Goal: Check status: Check status

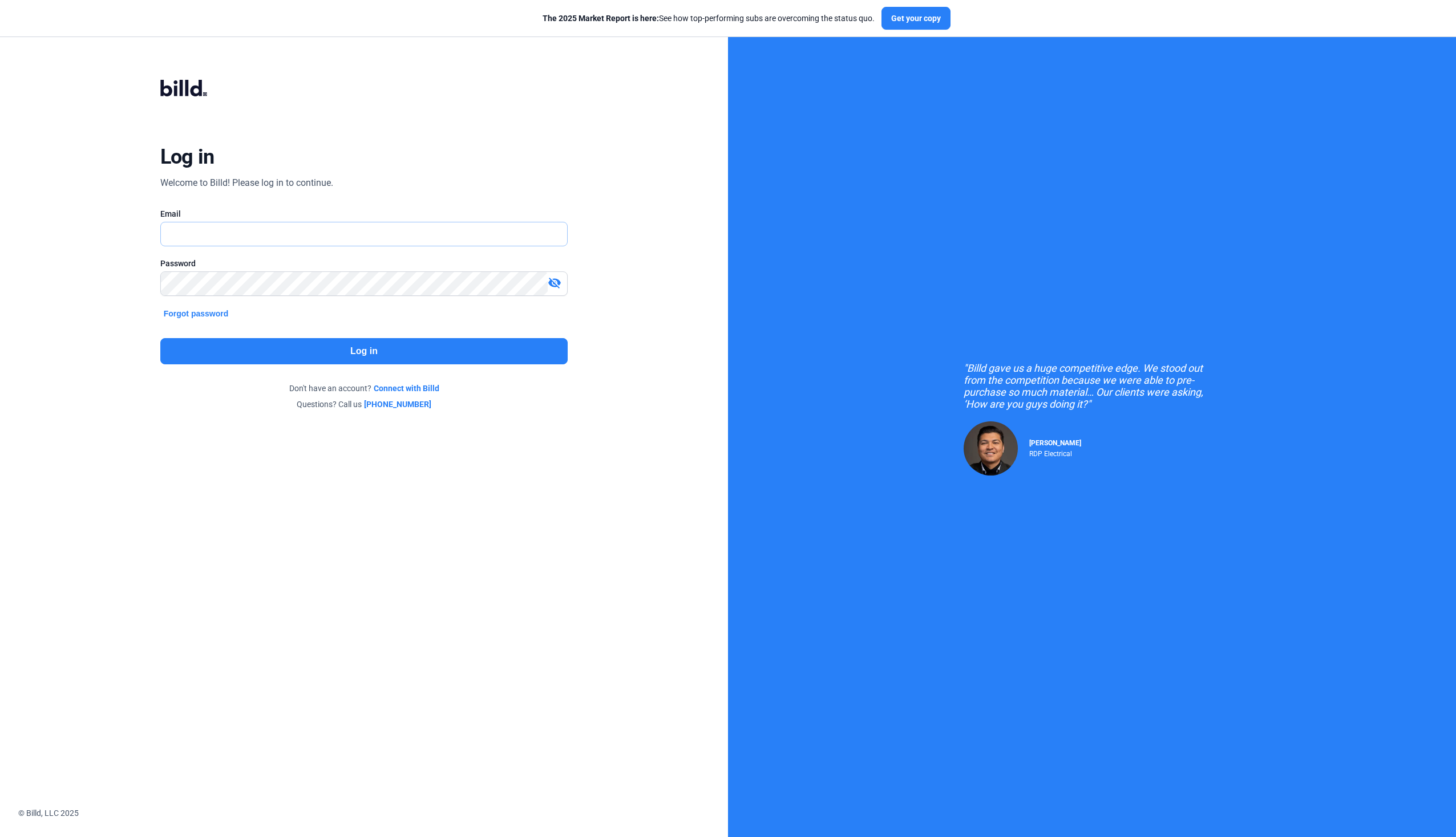
type input "[EMAIL_ADDRESS][DOMAIN_NAME]"
click at [357, 345] on button "Log in" at bounding box center [364, 351] width 408 height 26
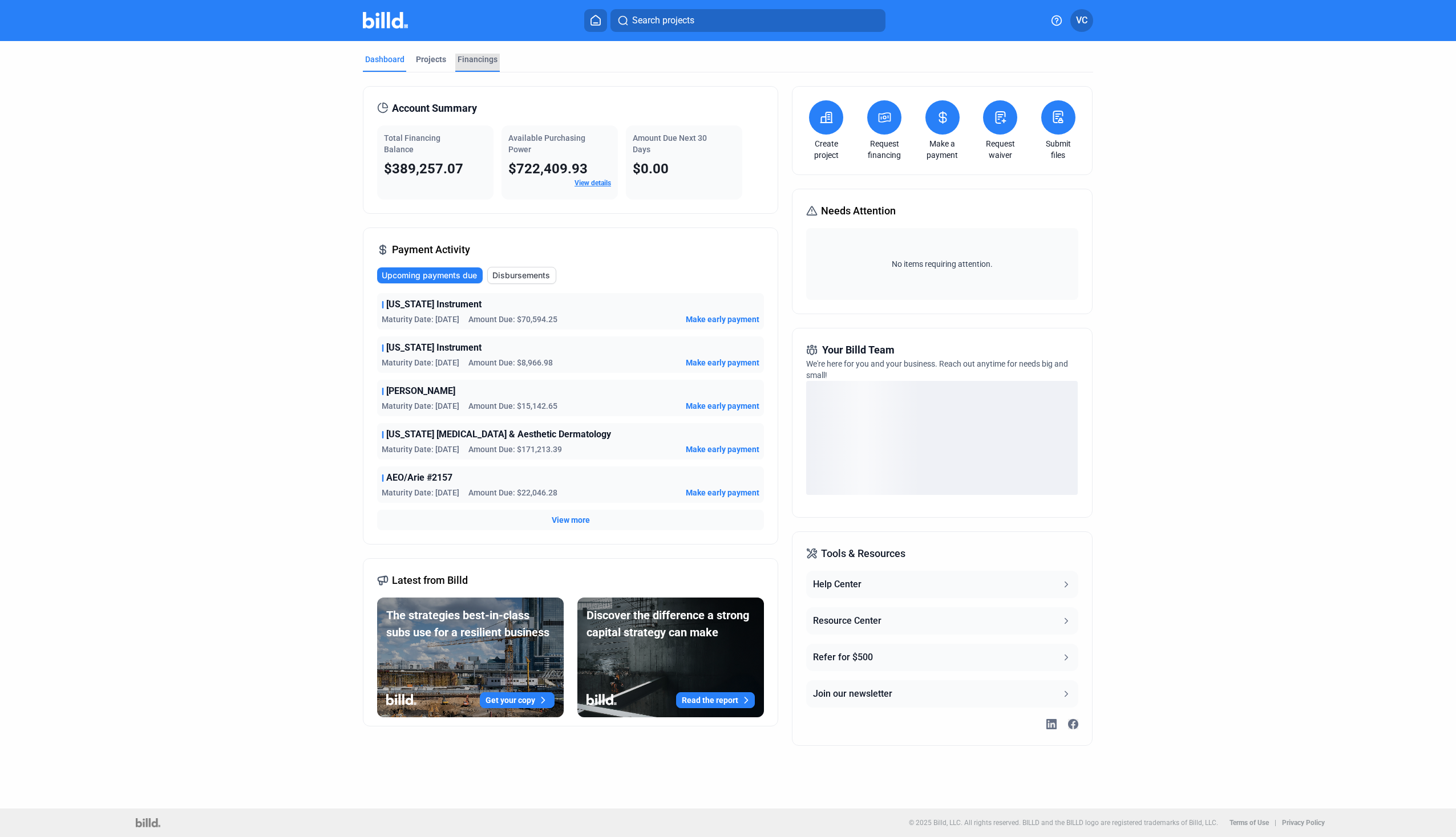
click at [470, 58] on div "Financings" at bounding box center [477, 59] width 40 height 11
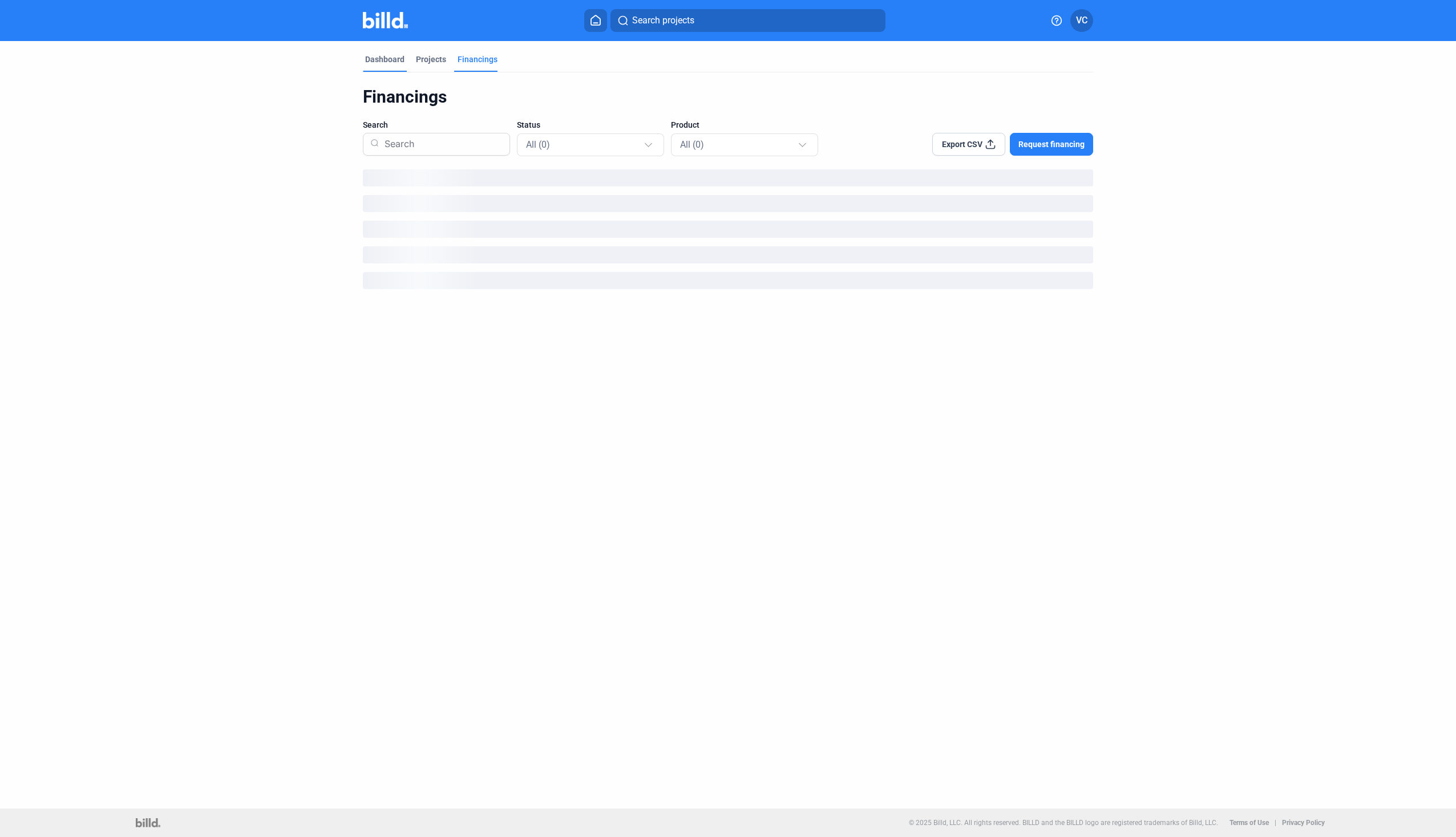
click at [384, 57] on div "Dashboard" at bounding box center [385, 59] width 40 height 11
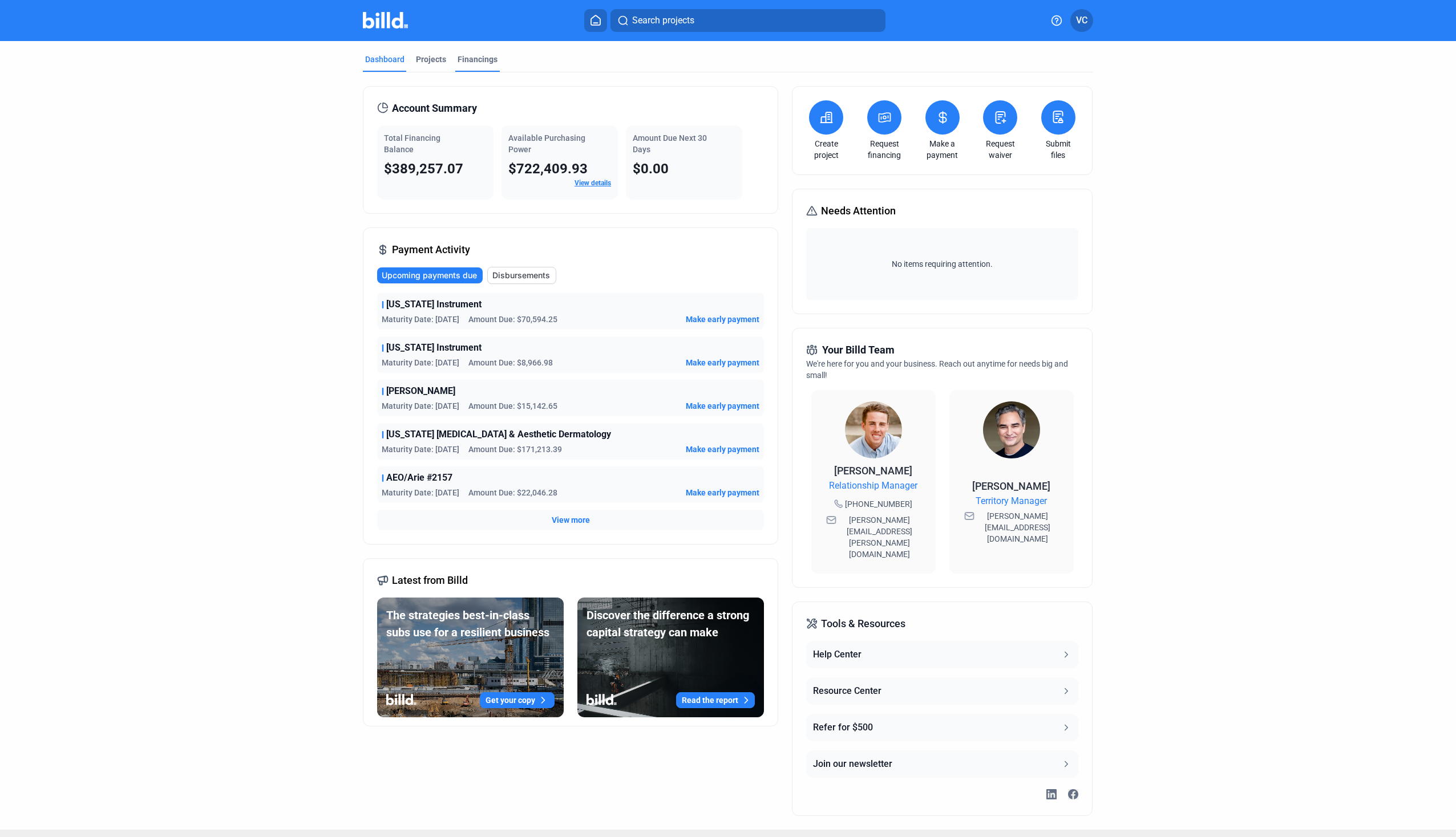
click at [473, 58] on div "Financings" at bounding box center [477, 59] width 40 height 11
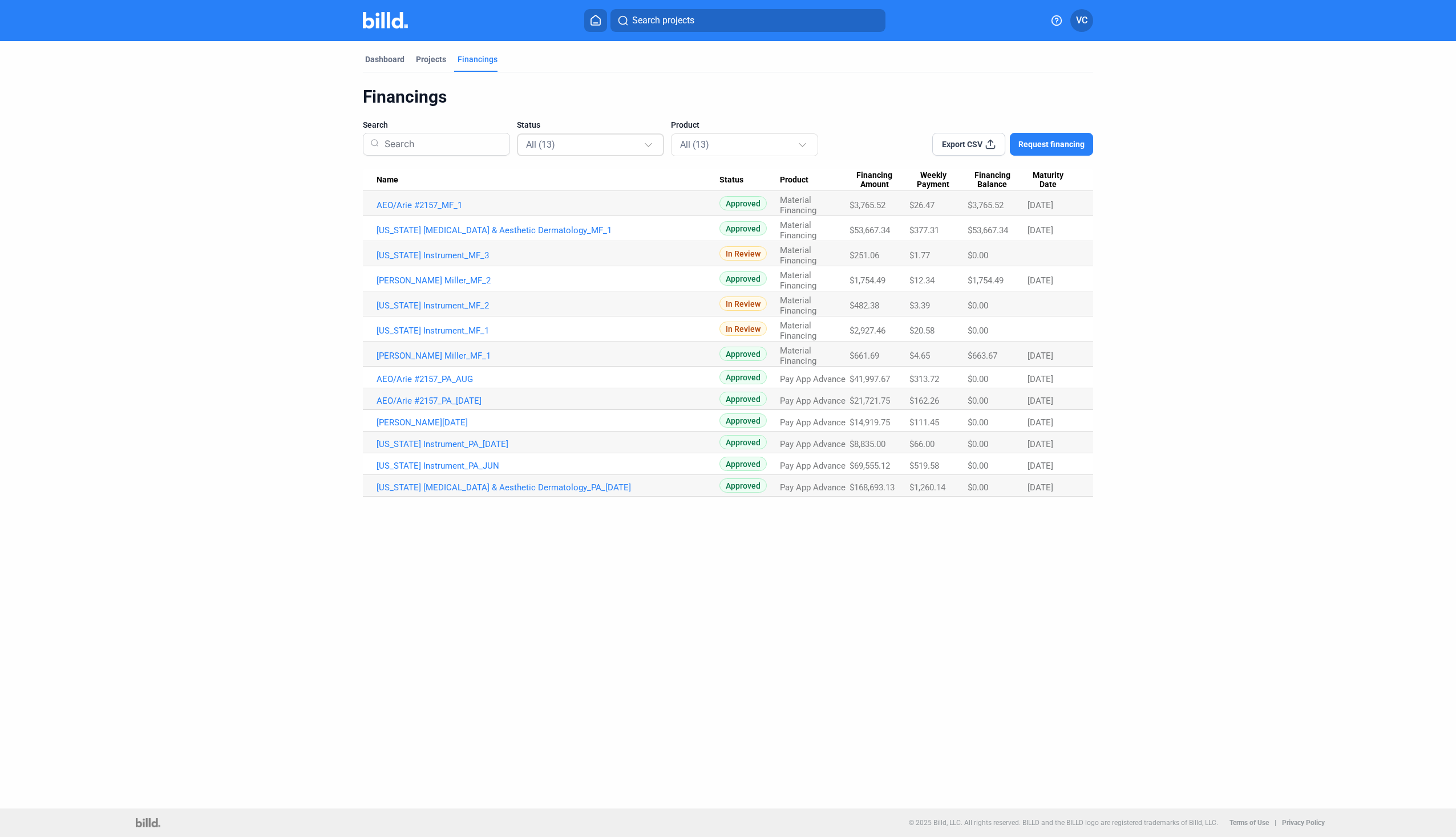
click at [654, 149] on div at bounding box center [650, 140] width 13 height 18
click at [654, 149] on div at bounding box center [728, 418] width 1456 height 837
click at [654, 149] on div at bounding box center [650, 140] width 13 height 18
click at [654, 149] on div at bounding box center [728, 418] width 1456 height 837
click at [710, 152] on div "All (13)" at bounding box center [745, 144] width 130 height 22
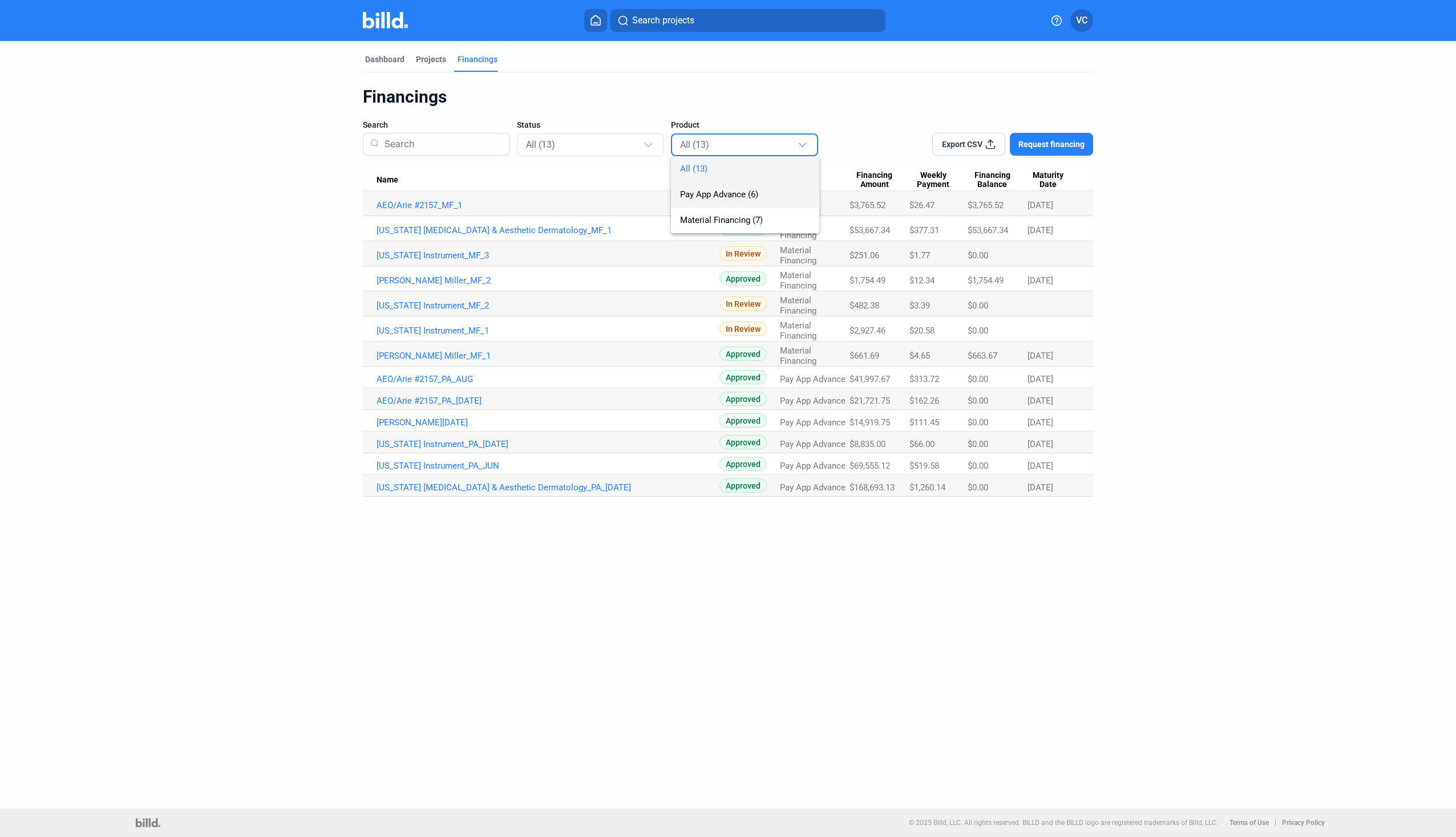
click at [730, 192] on span "Pay App Advance (6)" at bounding box center [719, 195] width 78 height 11
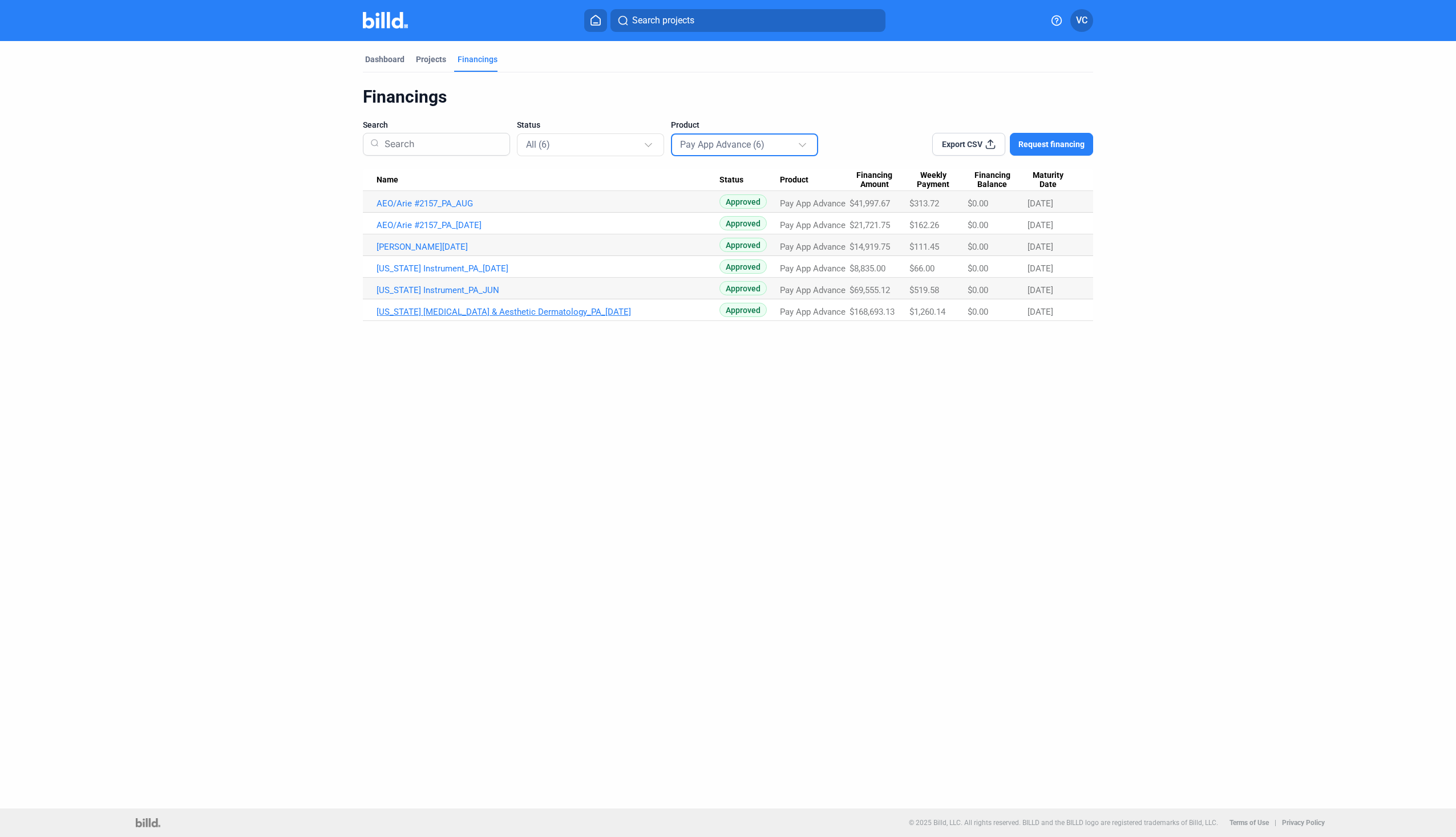
click at [458, 316] on link "[US_STATE] [MEDICAL_DATA] & Aesthetic Dermatology_PA_[DATE]" at bounding box center [548, 312] width 343 height 11
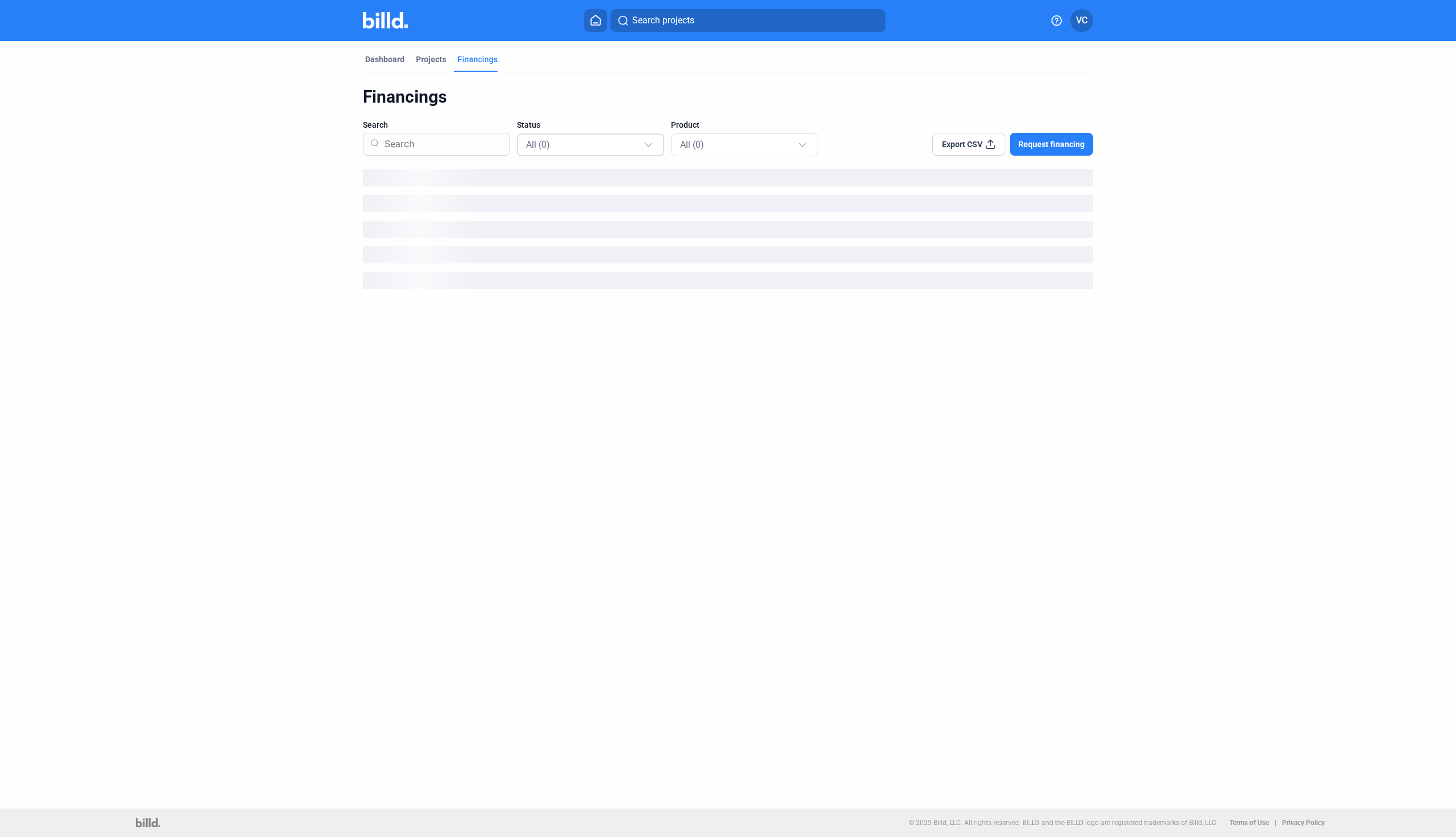
click at [639, 142] on div "All (0)" at bounding box center [585, 144] width 117 height 15
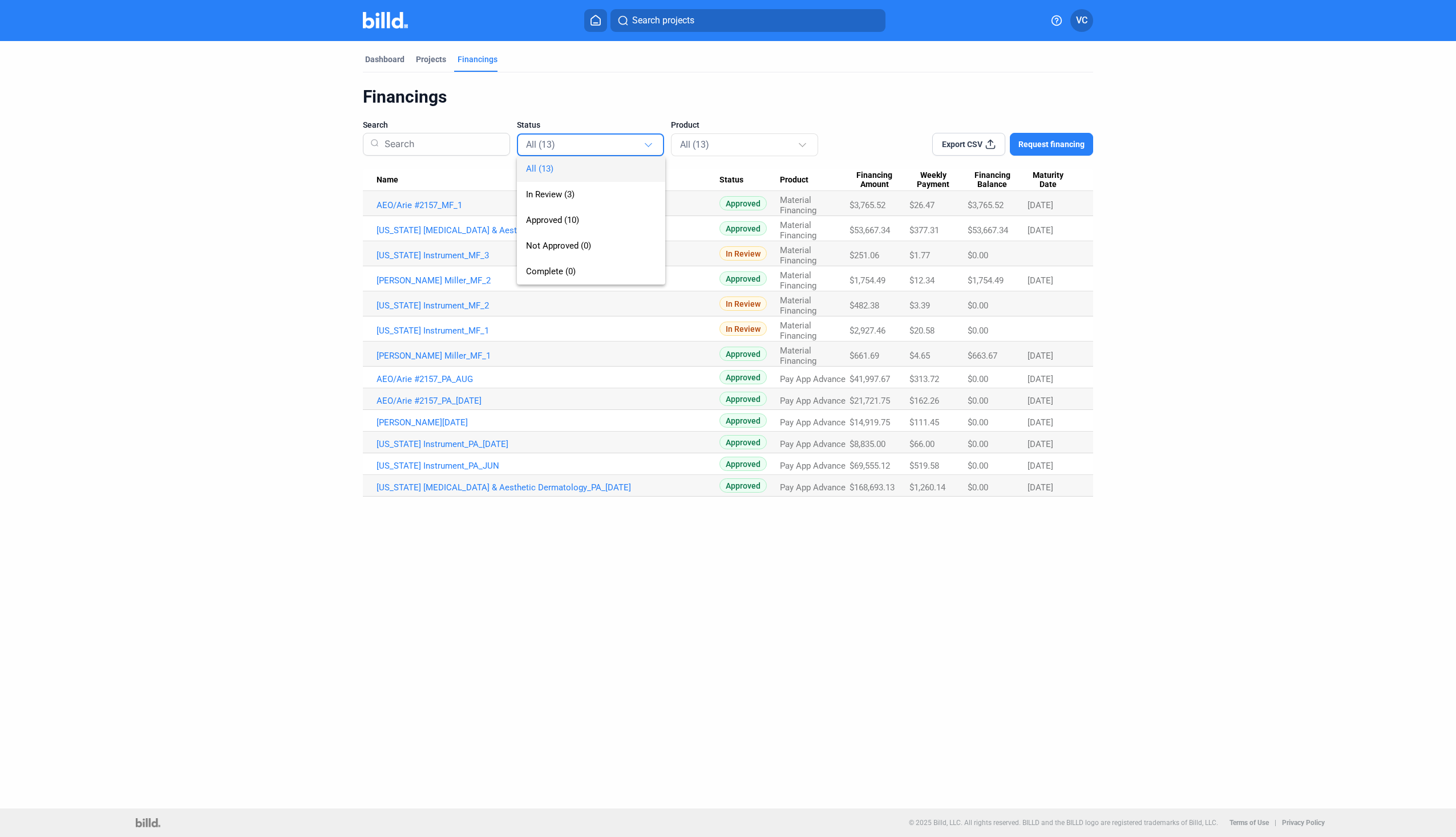
click at [689, 145] on div at bounding box center [728, 418] width 1456 height 837
click at [689, 145] on mat-select-trigger "All (13)" at bounding box center [694, 144] width 29 height 11
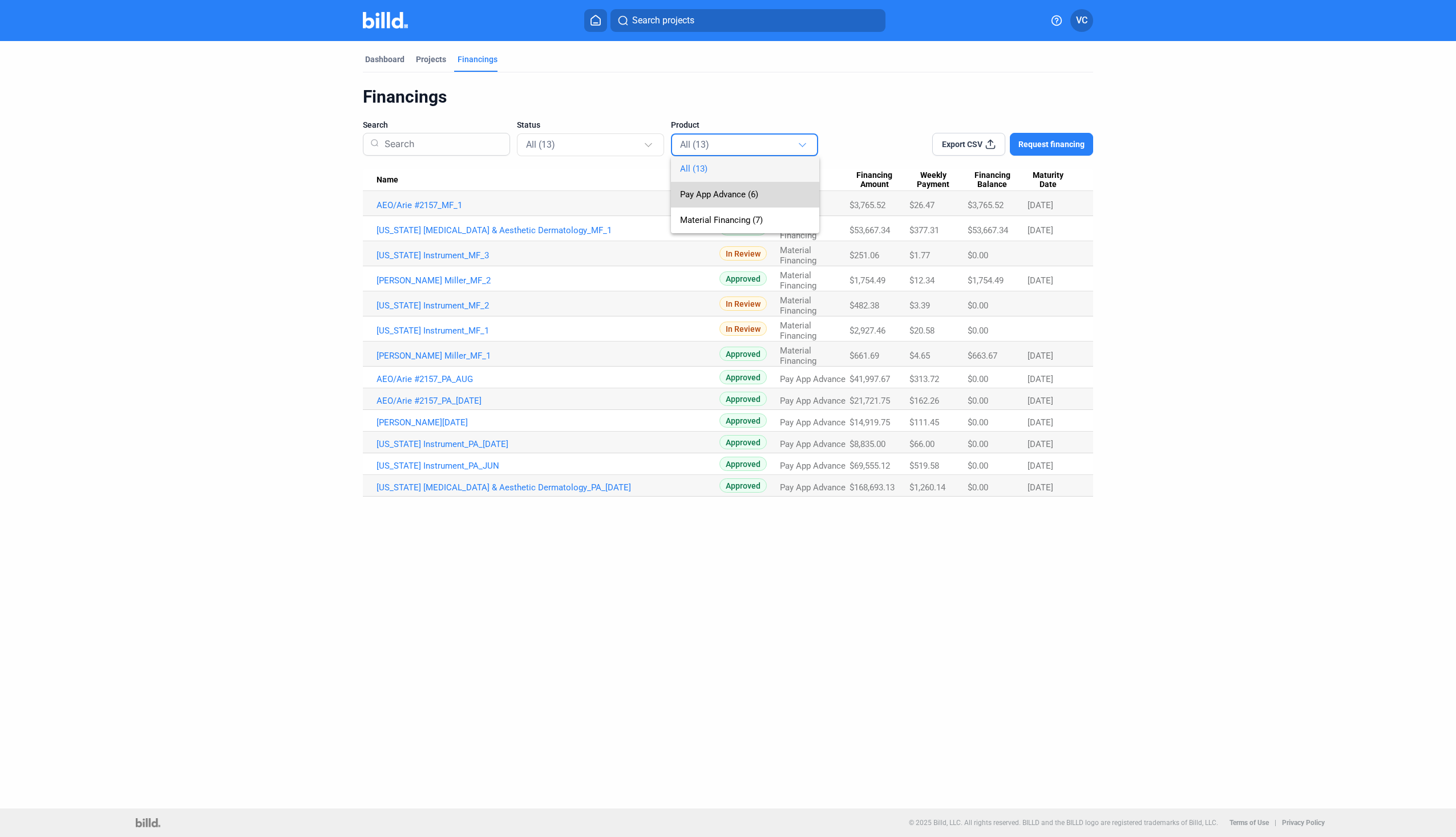
click at [711, 197] on span "Pay App Advance (6)" at bounding box center [719, 195] width 78 height 11
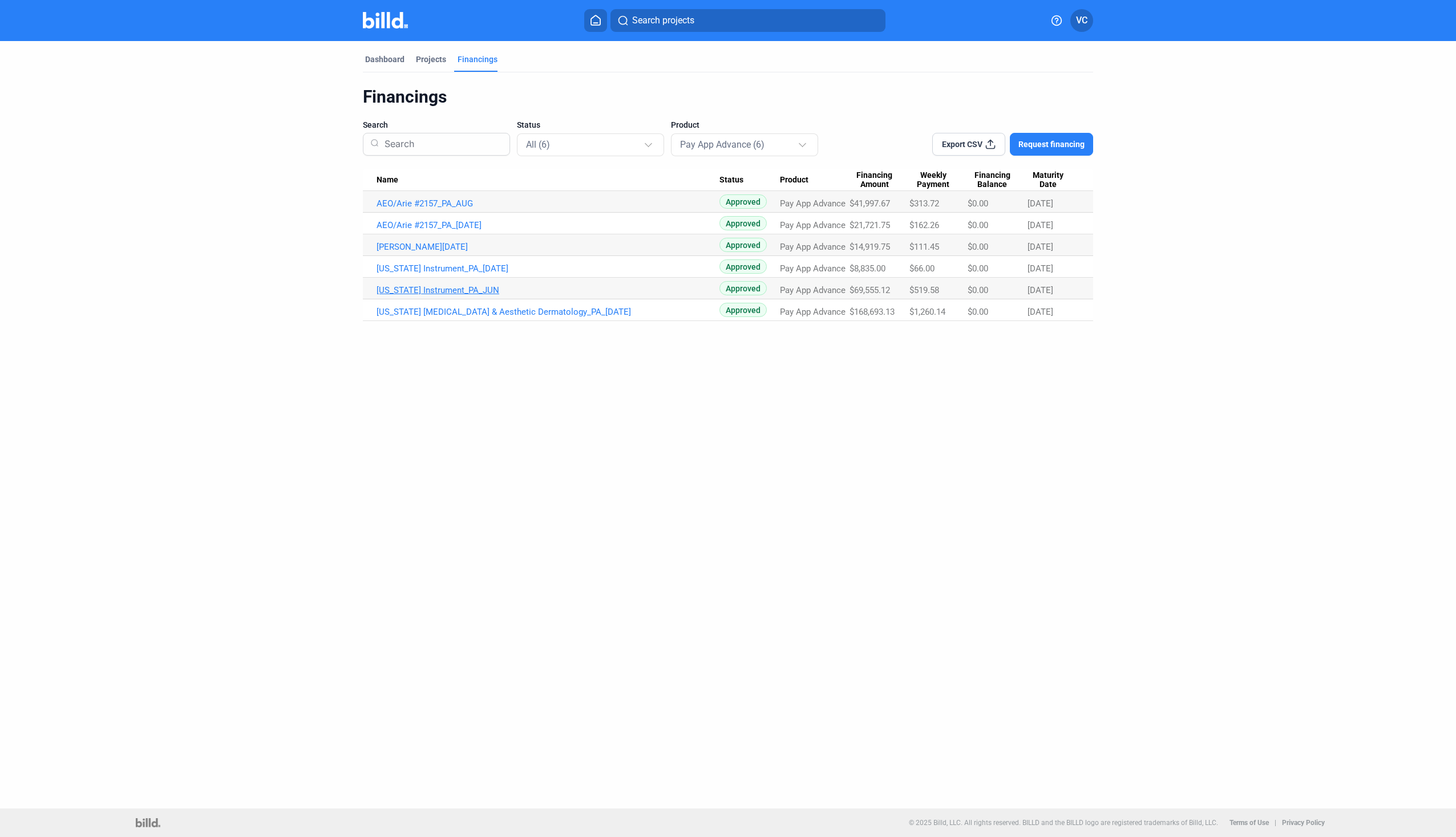
click at [468, 289] on link "[US_STATE] Instrument_PA_JUN" at bounding box center [548, 290] width 343 height 11
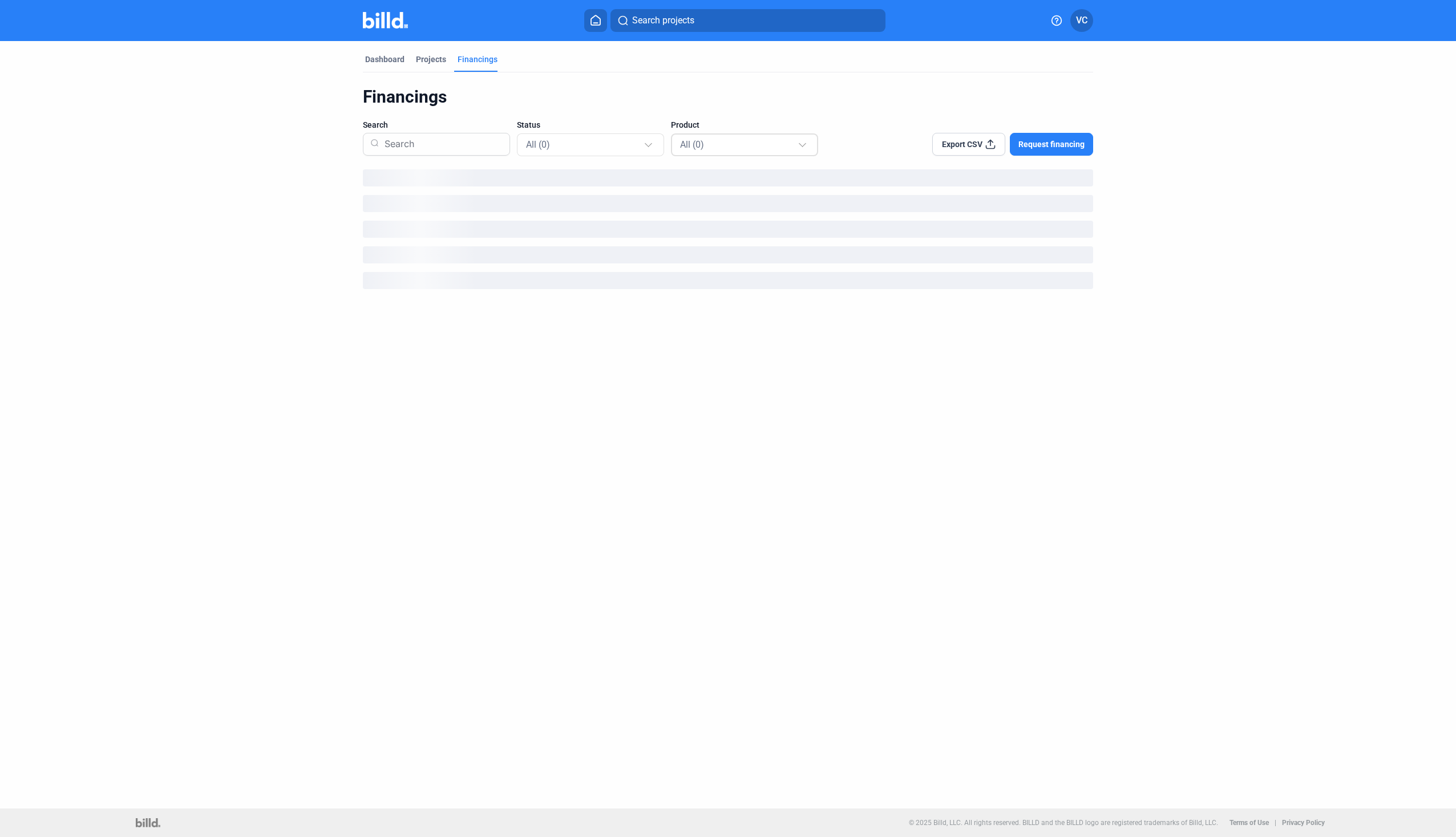
click at [738, 142] on div "All (0)" at bounding box center [739, 144] width 117 height 15
click at [739, 194] on span "Pay App Advance (0)" at bounding box center [719, 195] width 78 height 11
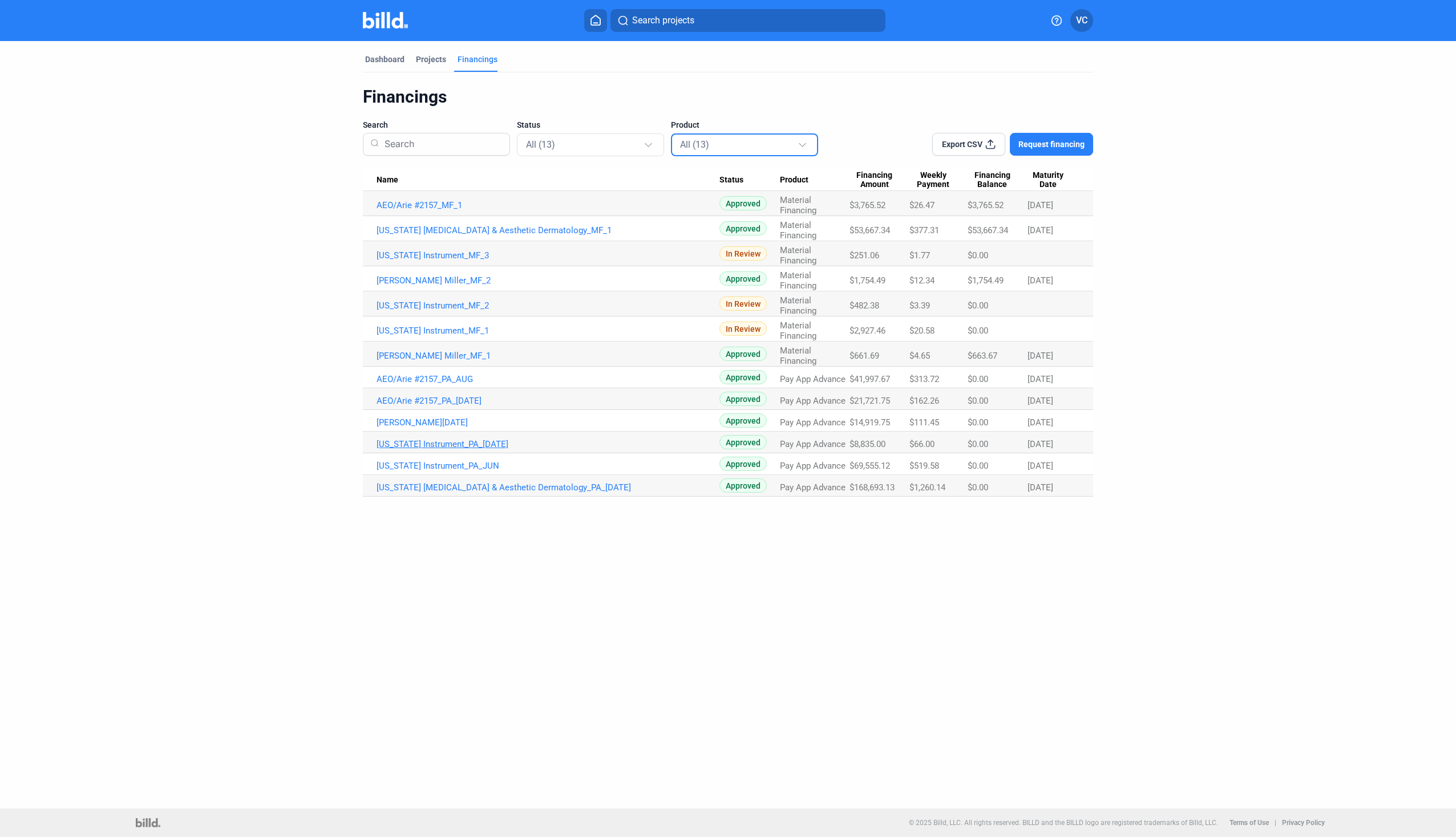
click at [440, 441] on link "[US_STATE] Instrument_PA_[DATE]" at bounding box center [548, 444] width 343 height 11
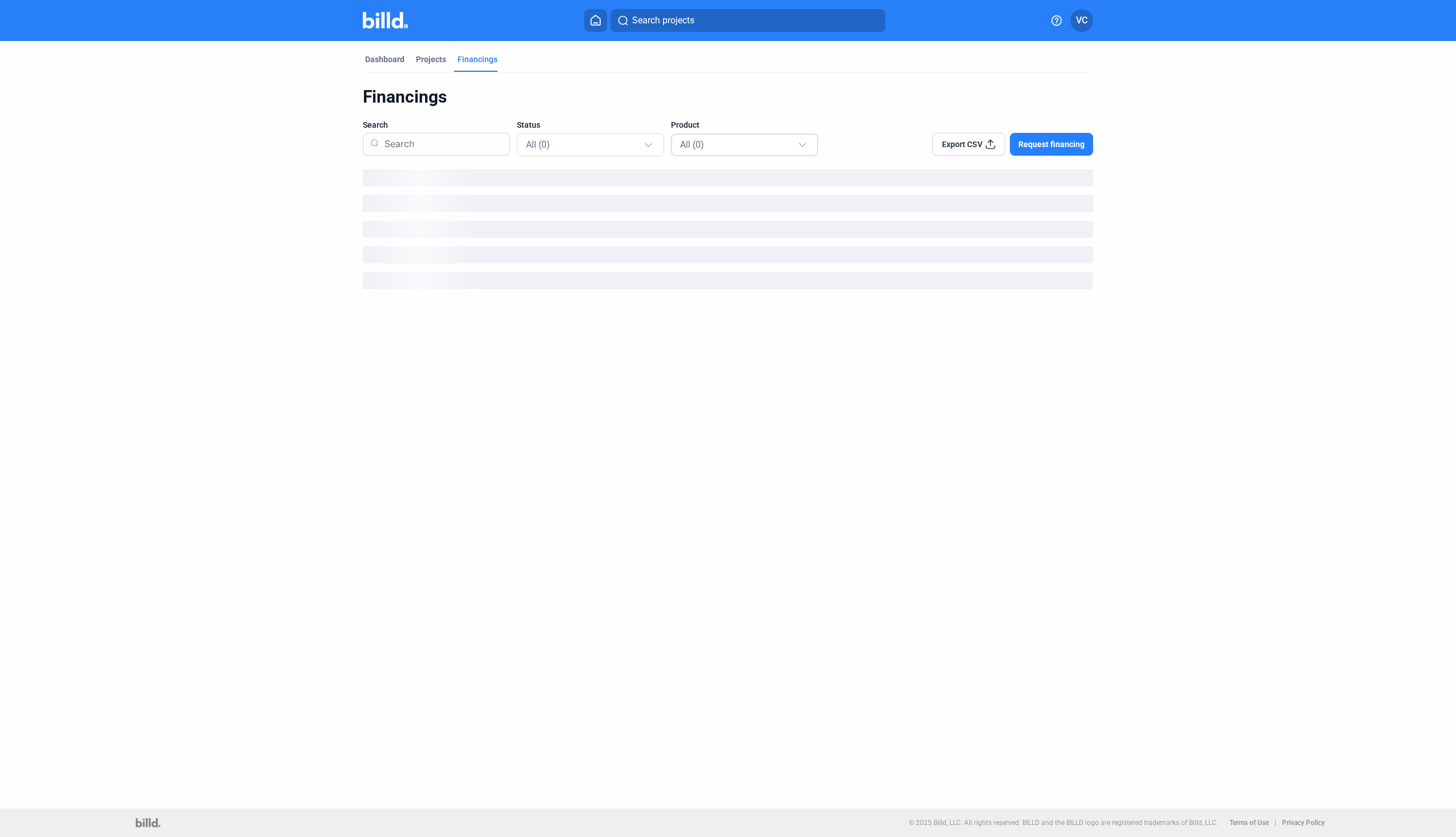
click at [750, 145] on div "All (0)" at bounding box center [739, 144] width 117 height 15
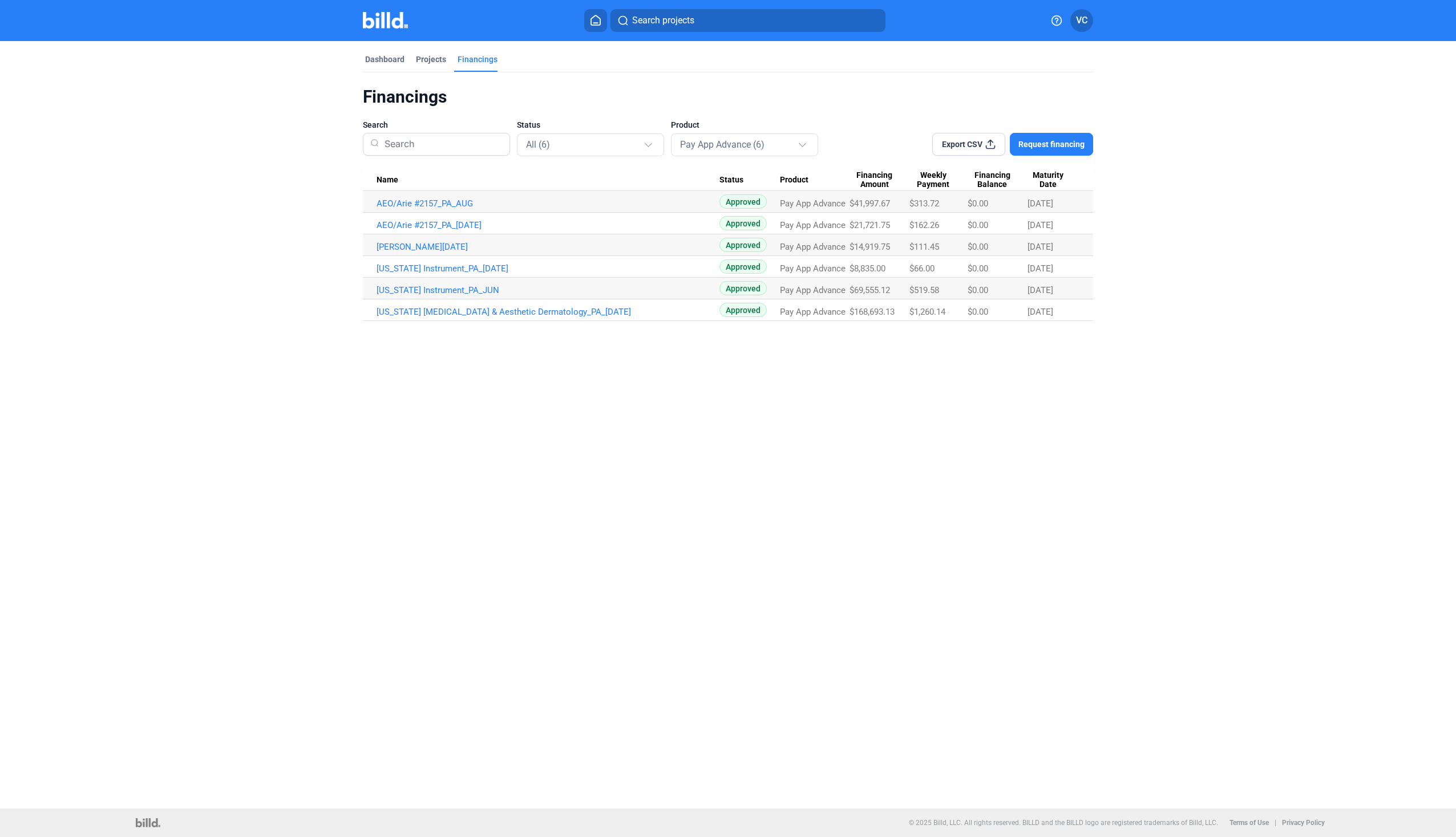
click at [435, 253] on td "[PERSON_NAME][DATE]" at bounding box center [541, 245] width 357 height 22
click at [426, 250] on link "[PERSON_NAME][DATE]" at bounding box center [548, 247] width 343 height 11
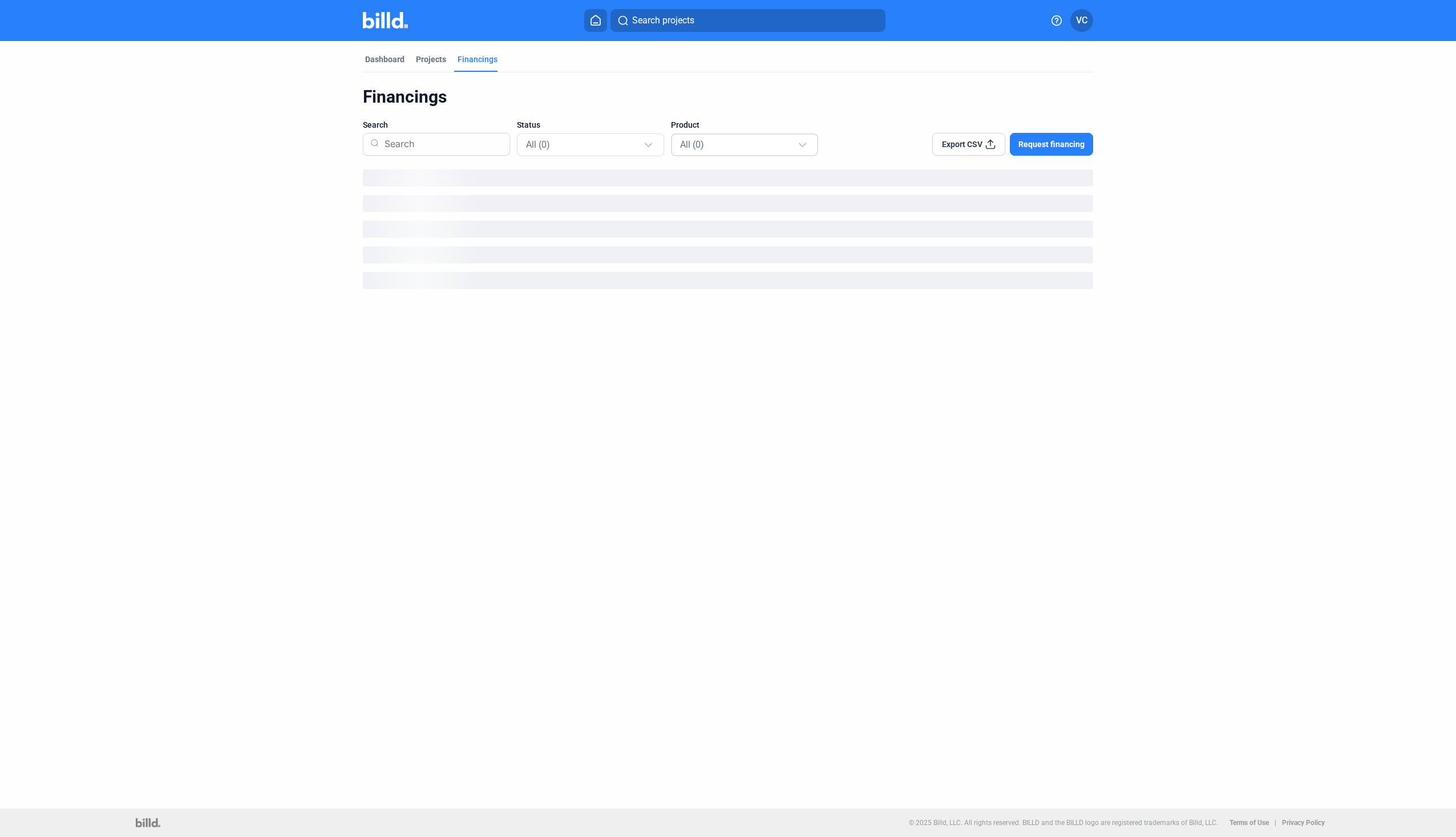
click at [765, 148] on div "All (0)" at bounding box center [739, 144] width 117 height 15
click at [747, 200] on span "Pay App Advance (0)" at bounding box center [745, 195] width 130 height 25
